Goal: Entertainment & Leisure: Consume media (video, audio)

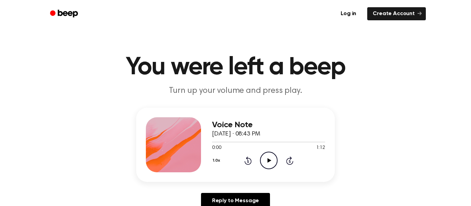
click at [264, 157] on icon "Play Audio" at bounding box center [269, 161] width 18 height 18
click at [268, 156] on icon "Play Audio" at bounding box center [269, 161] width 18 height 18
click at [272, 158] on icon "Play Audio" at bounding box center [269, 161] width 18 height 18
